Goal: Transaction & Acquisition: Purchase product/service

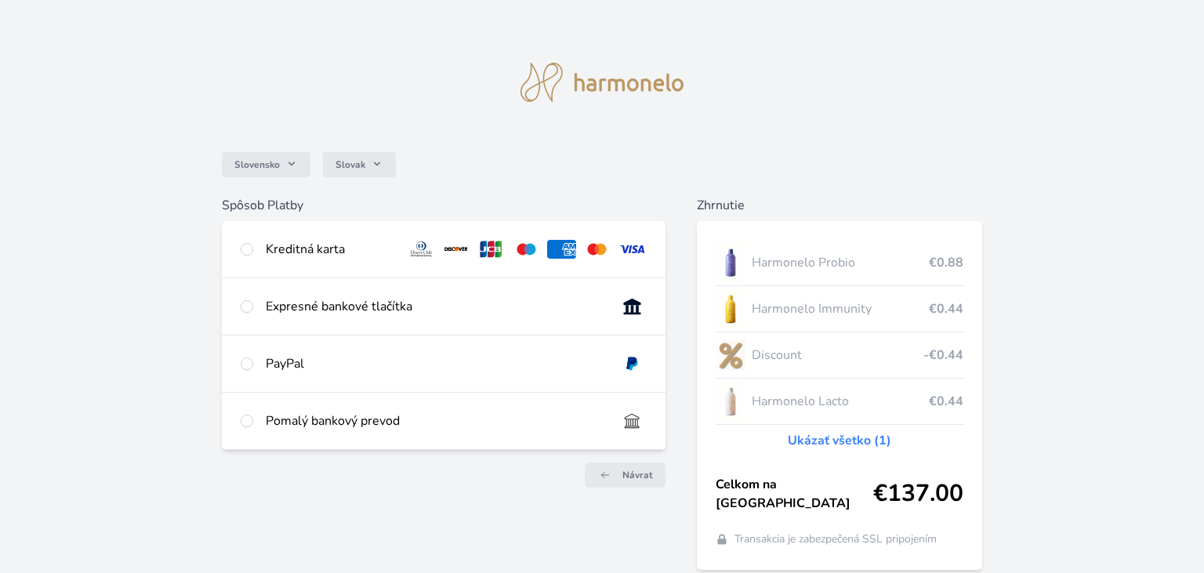
click at [281, 306] on div "Expresné bankové tlačítka" at bounding box center [435, 306] width 339 height 19
radio input "true"
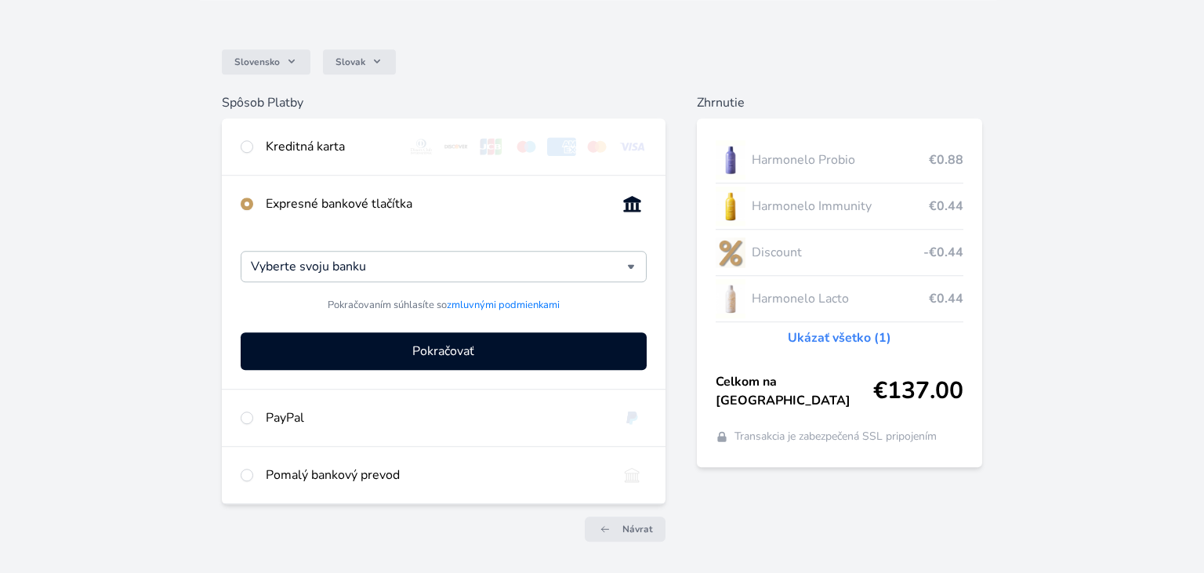
scroll to position [102, 0]
click at [631, 270] on div "Vyberte svoju banku" at bounding box center [444, 267] width 406 height 31
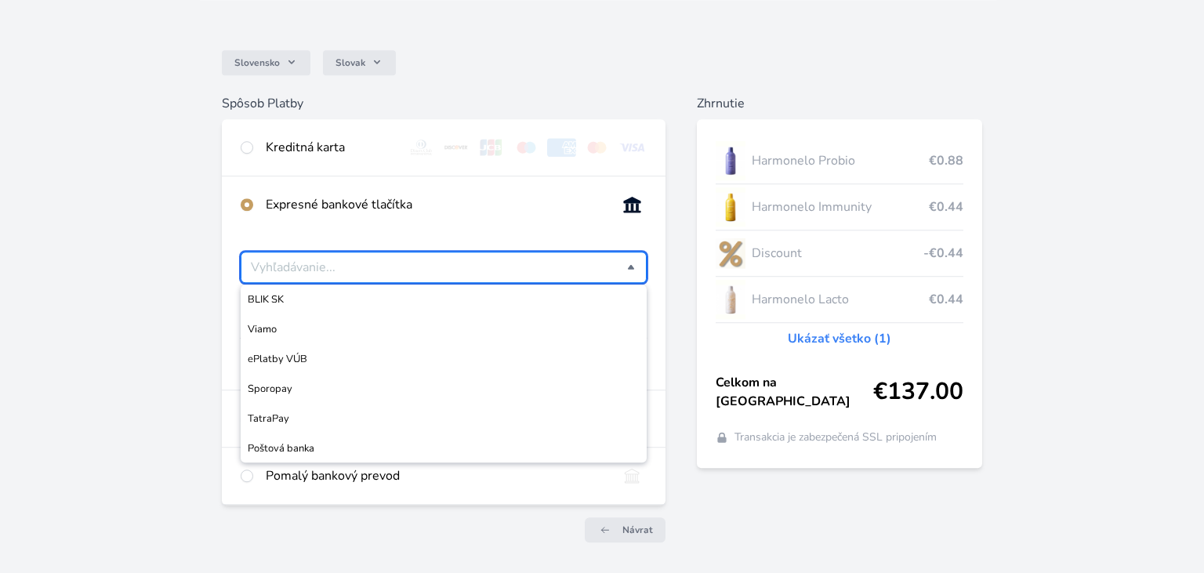
click at [281, 419] on span "TatraPay" at bounding box center [444, 419] width 392 height 16
type input "TatraPay"
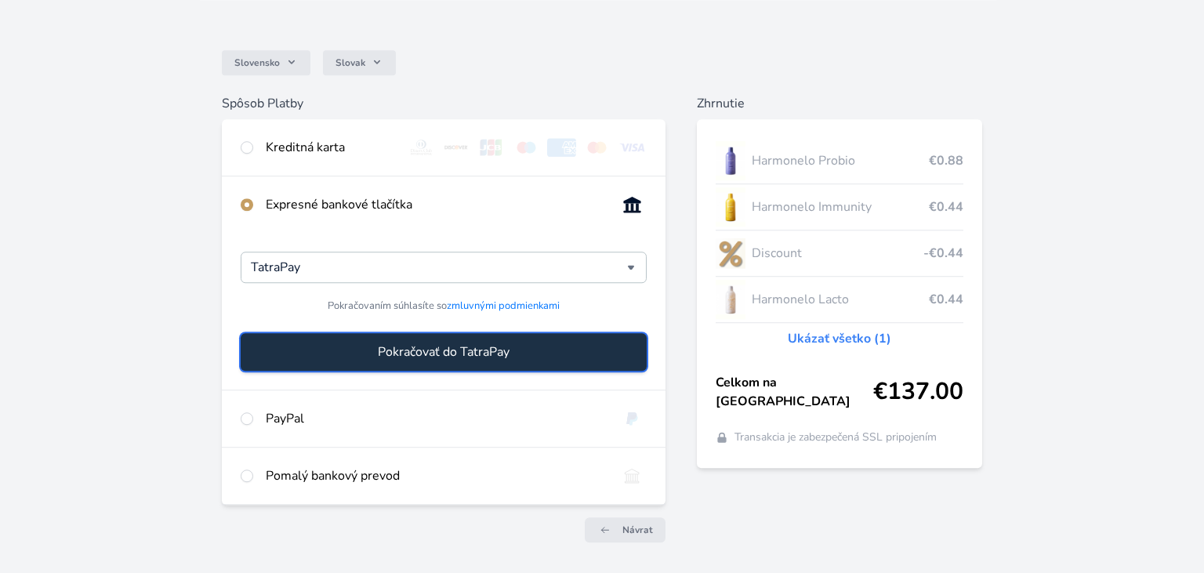
click at [539, 354] on button "Pokračovať do TatraPay" at bounding box center [444, 352] width 406 height 38
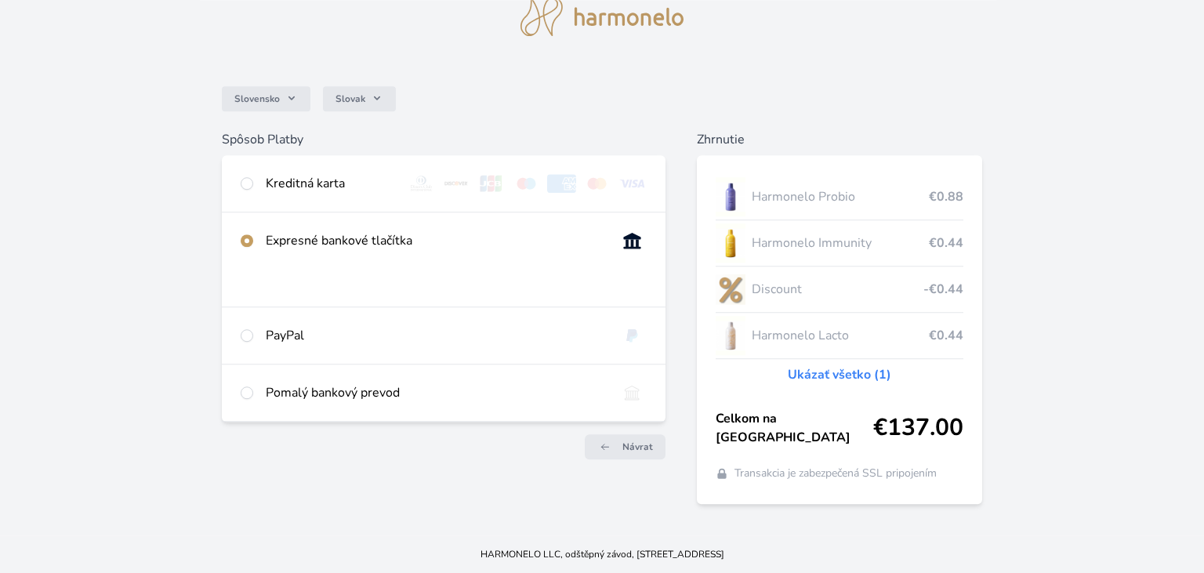
scroll to position [56, 0]
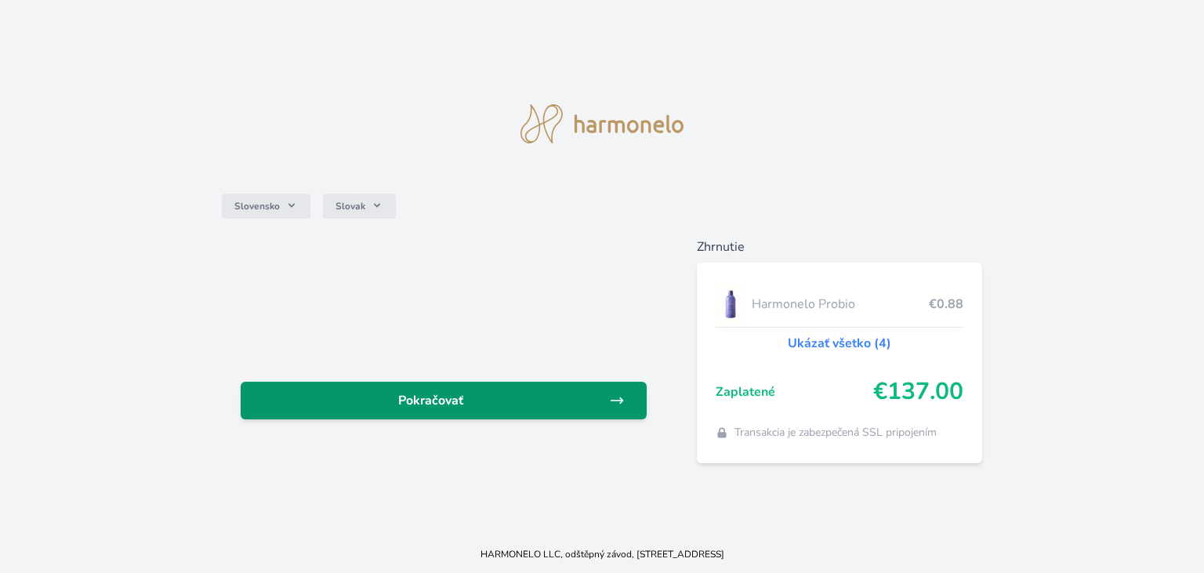
click at [546, 398] on span "Pokračovať" at bounding box center [431, 400] width 356 height 19
